Goal: Information Seeking & Learning: Learn about a topic

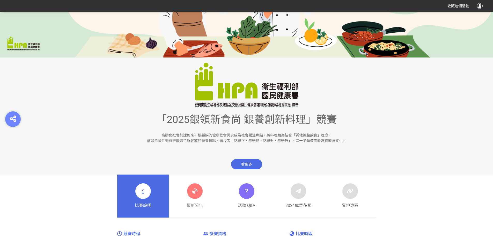
scroll to position [181, 0]
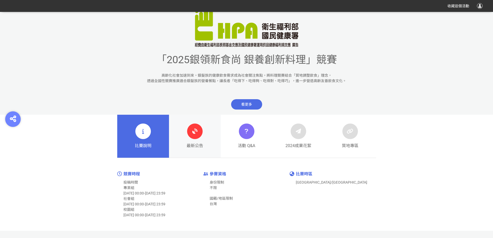
click at [196, 128] on icon at bounding box center [194, 130] width 9 height 9
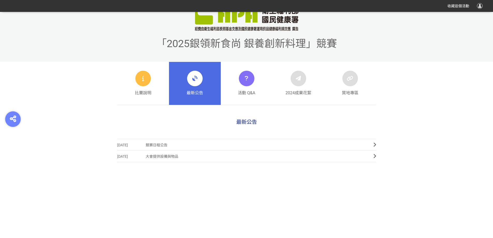
scroll to position [207, 0]
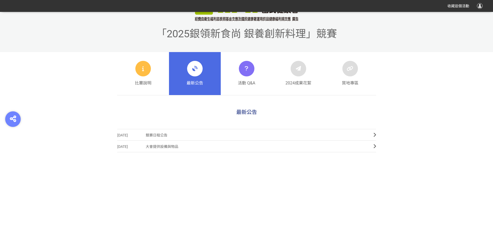
click at [160, 135] on span "競賽日程公告" at bounding box center [256, 135] width 220 height 12
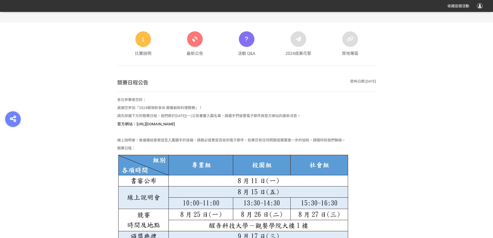
scroll to position [259, 0]
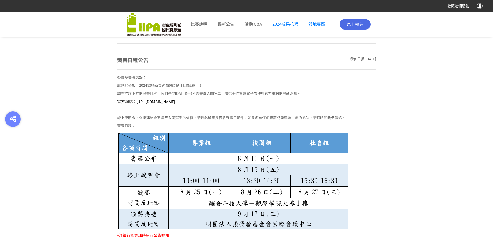
drag, startPoint x: 136, startPoint y: 99, endPoint x: 219, endPoint y: 100, distance: 83.0
click at [175, 99] on span "官方網站：[URL][DOMAIN_NAME]" at bounding box center [146, 101] width 58 height 5
copy span "[URL][DOMAIN_NAME]"
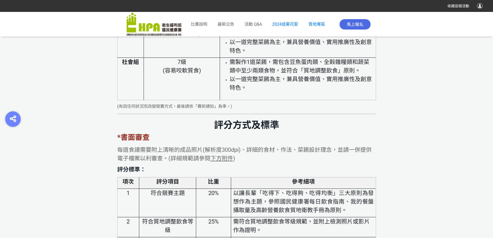
scroll to position [1525, 0]
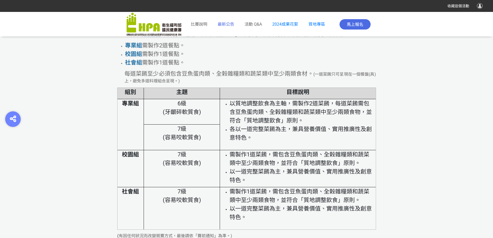
click at [225, 25] on span "最新公告" at bounding box center [226, 24] width 17 height 5
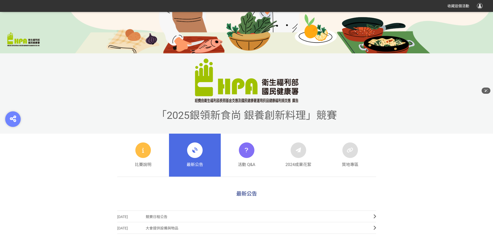
scroll to position [181, 0]
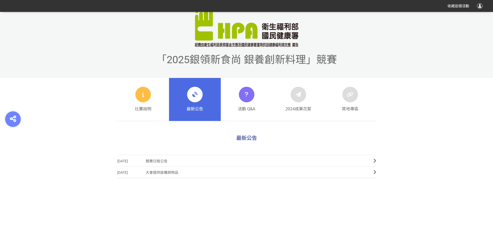
click at [159, 159] on span "競賽日程公告" at bounding box center [256, 161] width 220 height 12
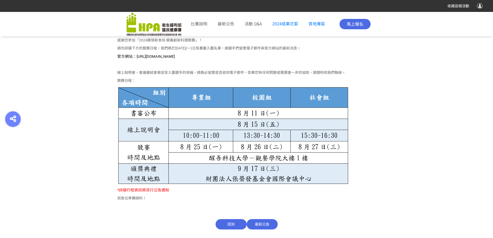
scroll to position [310, 0]
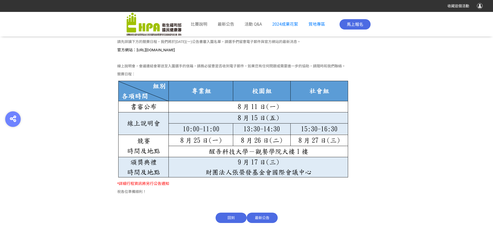
click at [254, 217] on span "最新公告" at bounding box center [262, 217] width 31 height 10
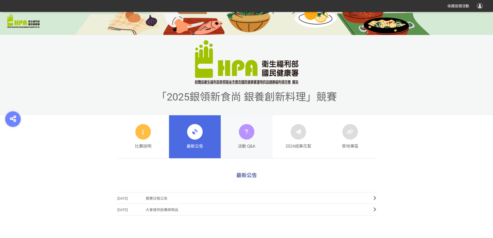
scroll to position [155, 0]
